Goal: Information Seeking & Learning: Compare options

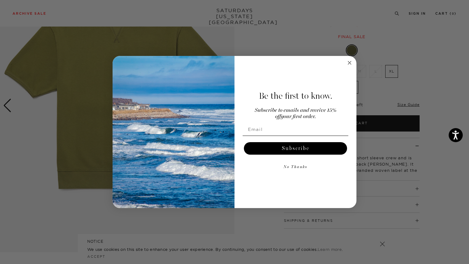
scroll to position [72, 0]
click at [350, 62] on circle "Close dialog" at bounding box center [349, 62] width 7 height 7
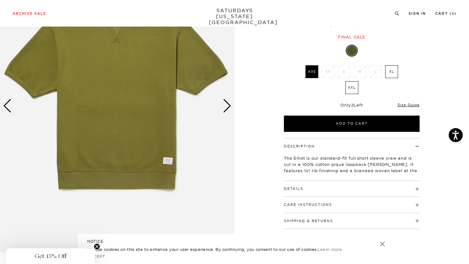
click at [224, 102] on div "Next slide" at bounding box center [227, 106] width 8 height 14
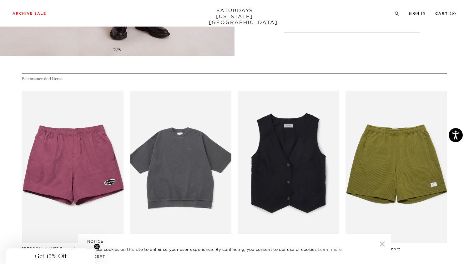
scroll to position [269, 0]
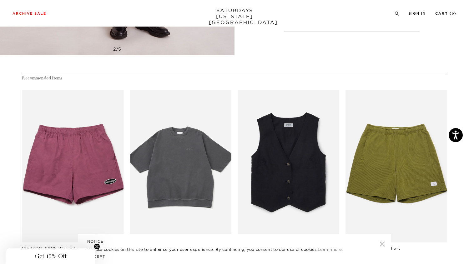
click at [180, 163] on link "files/resized03_8.jpg" at bounding box center [181, 166] width 102 height 152
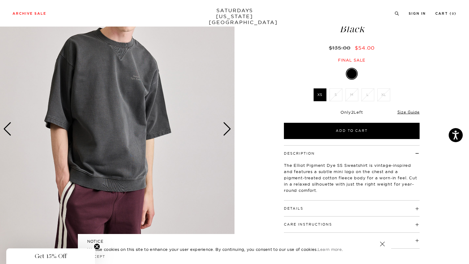
scroll to position [51, 0]
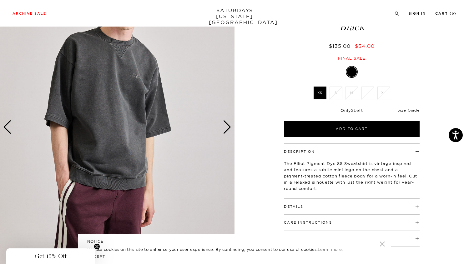
click at [226, 131] on div "Next slide" at bounding box center [227, 127] width 8 height 14
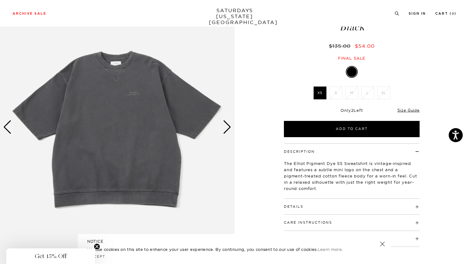
click at [226, 131] on div "Next slide" at bounding box center [227, 127] width 8 height 14
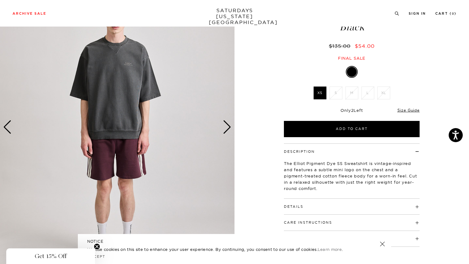
click at [226, 131] on div "Next slide" at bounding box center [227, 127] width 8 height 14
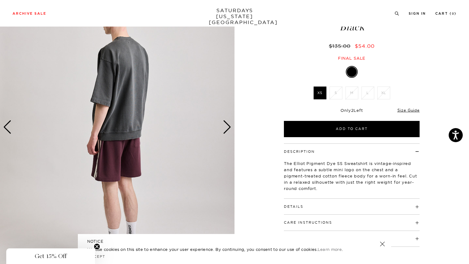
click at [226, 131] on div "Next slide" at bounding box center [227, 127] width 8 height 14
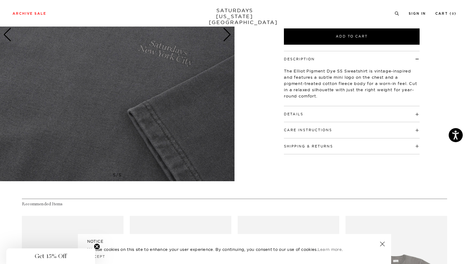
scroll to position [0, 0]
